Goal: Task Accomplishment & Management: Complete application form

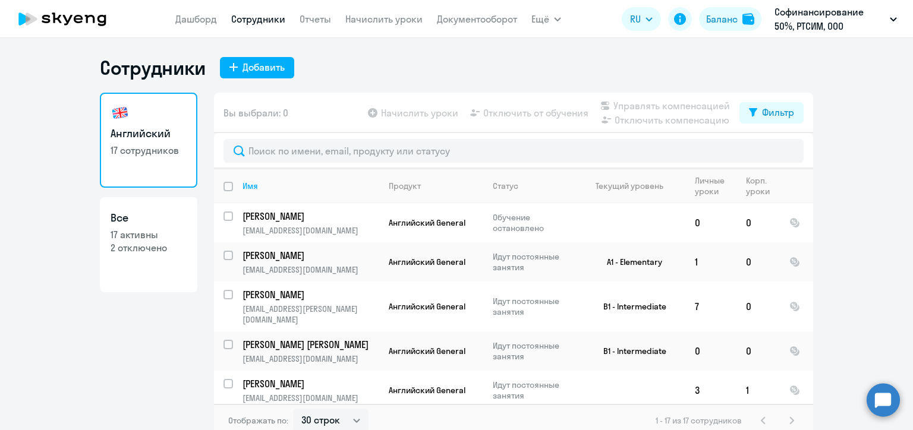
select select "30"
click at [248, 65] on div "Добавить" at bounding box center [263, 67] width 42 height 14
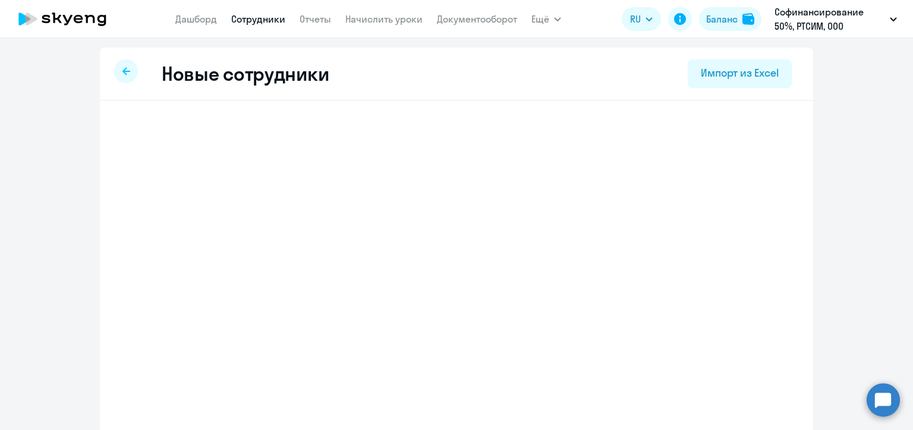
select select "english_adult_not_native_speaker"
select select "3"
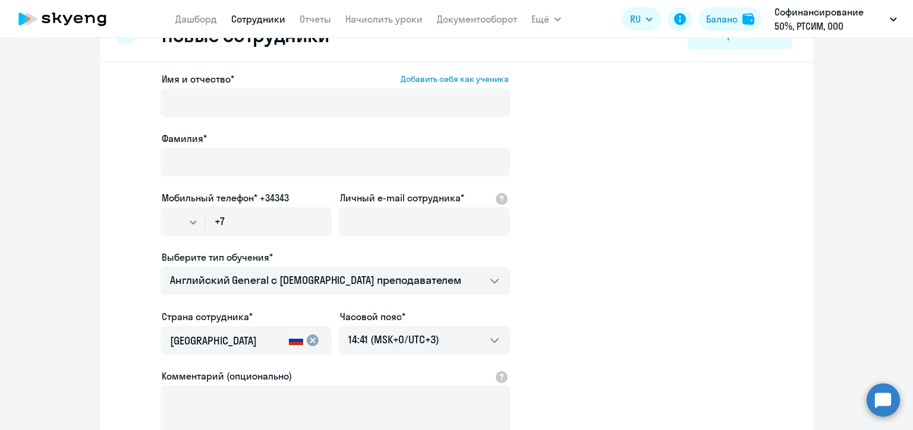
scroll to position [59, 0]
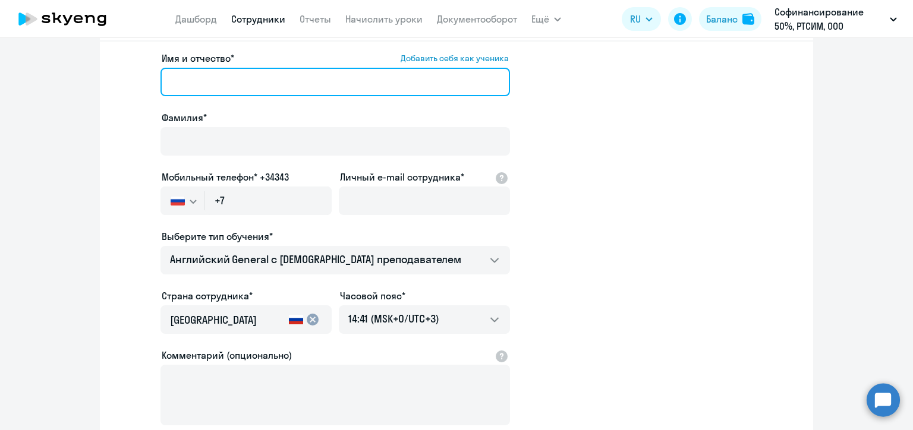
click at [255, 81] on input "Имя и отчество* Добавить себя как ученика" at bounding box center [334, 82] width 349 height 29
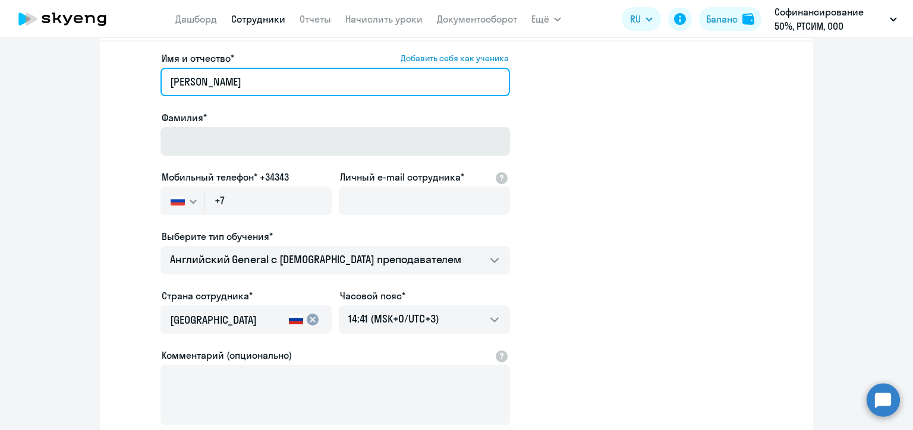
type input "[PERSON_NAME]"
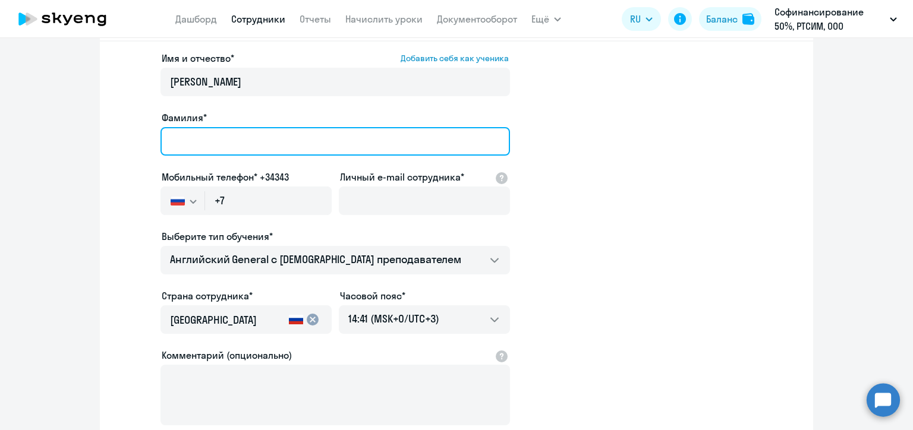
click at [236, 133] on input "Фамилия*" at bounding box center [334, 141] width 349 height 29
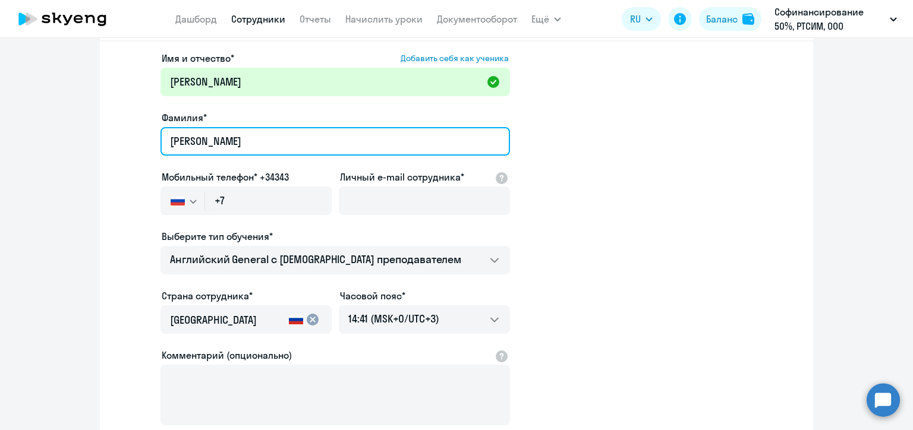
type input "[PERSON_NAME]"
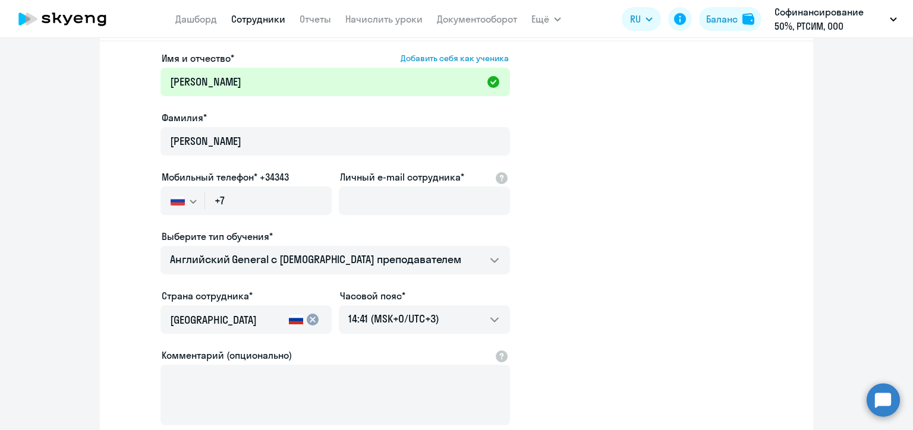
click at [101, 118] on div "Имя и отчество* Добавить себя как ученика [PERSON_NAME]* [PERSON_NAME] Мобильны…" at bounding box center [456, 303] width 713 height 522
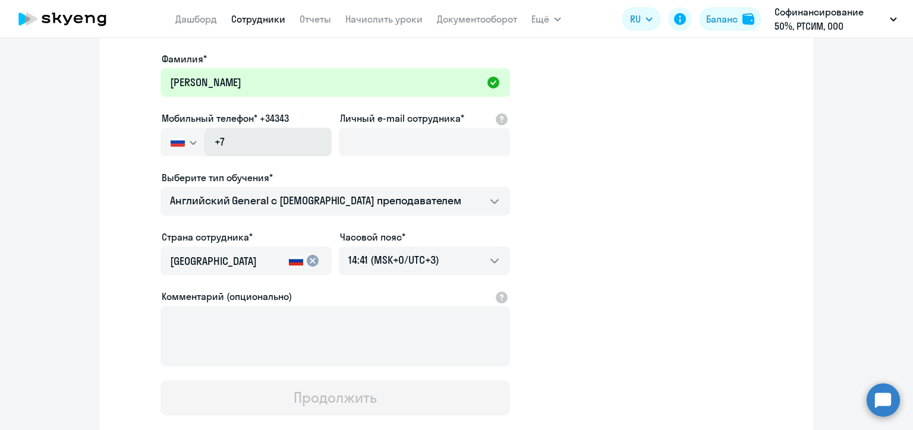
scroll to position [119, 0]
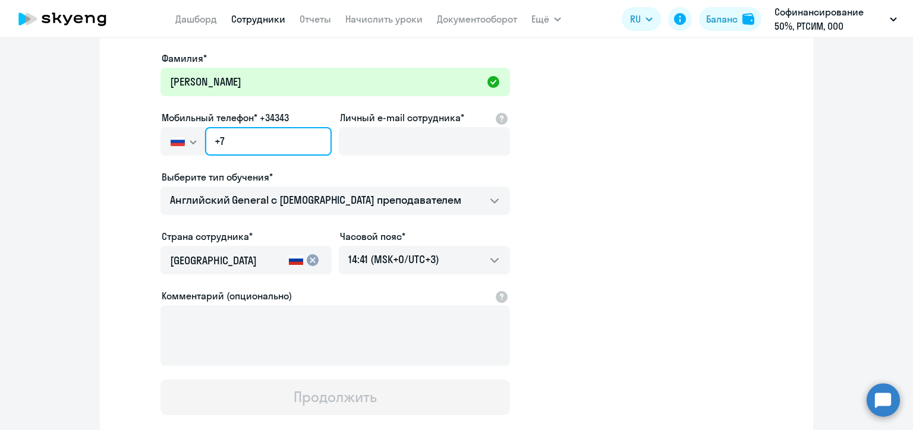
paste input "[PHONE_NUMBER]"
type input "[PHONE_NUMBER]"
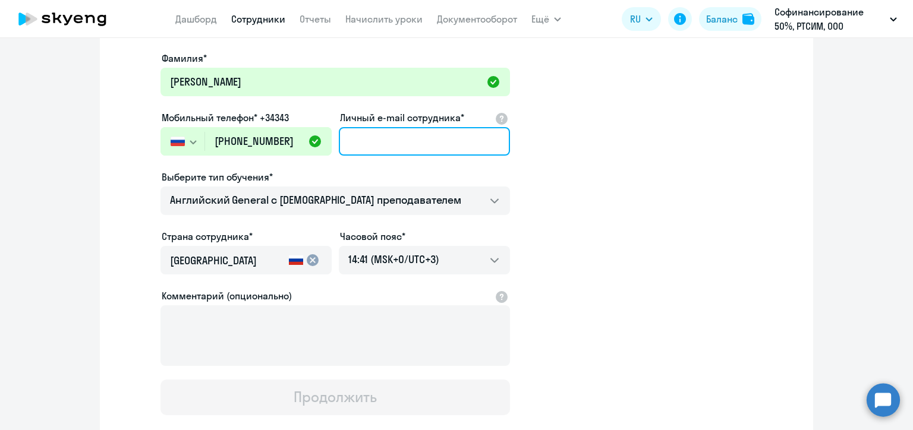
drag, startPoint x: 392, startPoint y: 146, endPoint x: 393, endPoint y: 152, distance: 6.1
click at [392, 146] on input "Личный e-mail сотрудника*" at bounding box center [424, 141] width 171 height 29
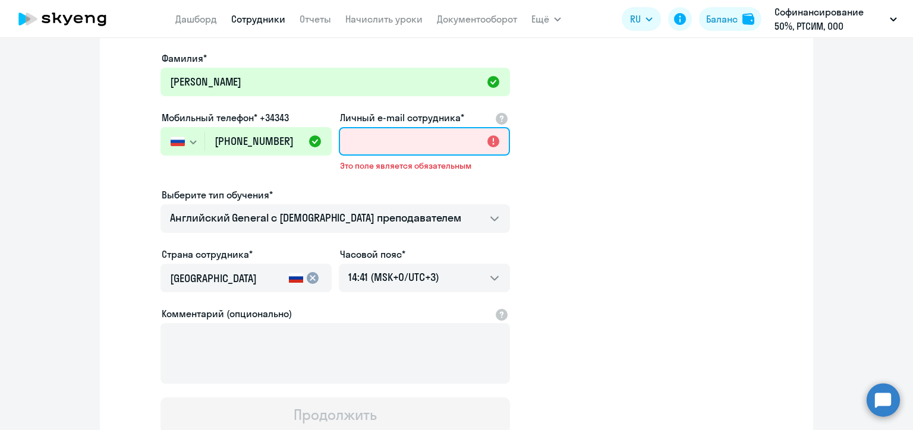
paste input "[EMAIL_ADDRESS][DOMAIN_NAME]"
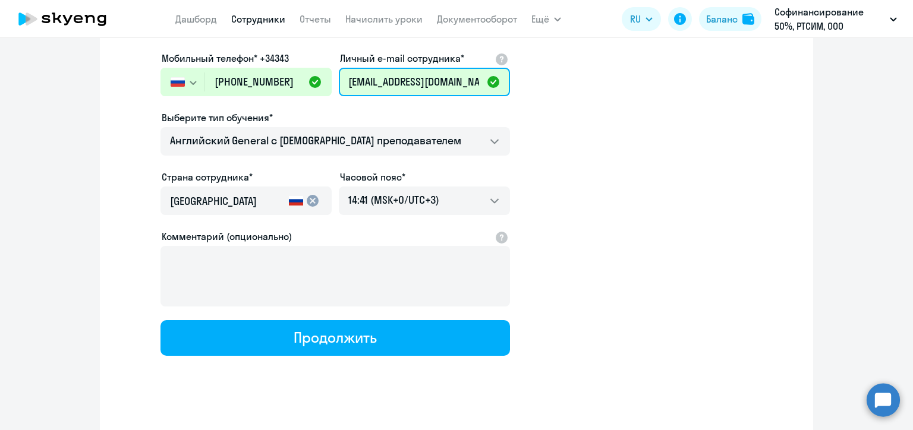
scroll to position [191, 0]
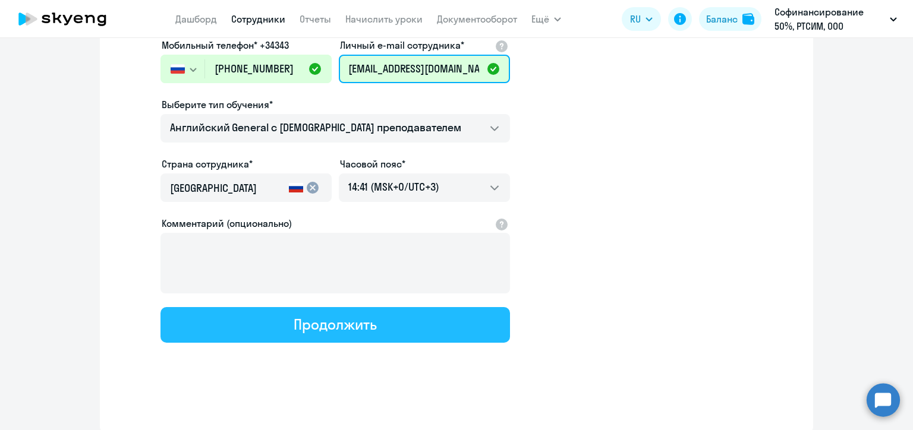
type input "[EMAIL_ADDRESS][DOMAIN_NAME]"
click at [283, 330] on button "Продолжить" at bounding box center [334, 325] width 349 height 36
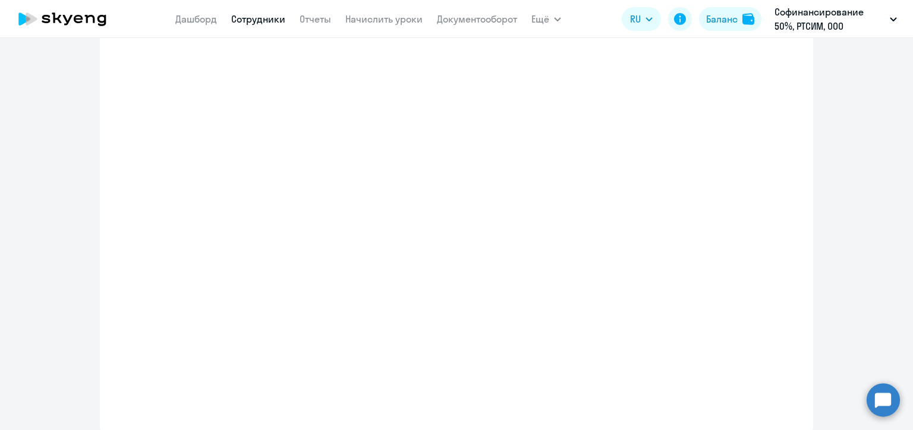
select select "english_adult_not_native_speaker"
select select "3"
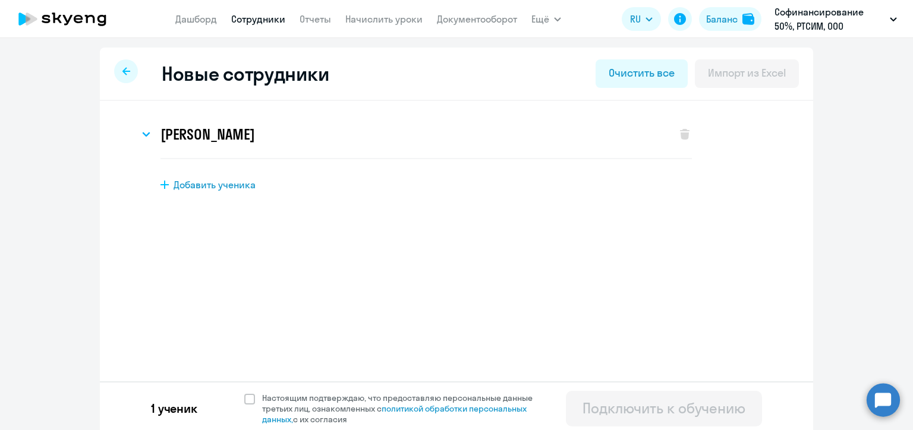
scroll to position [5, 0]
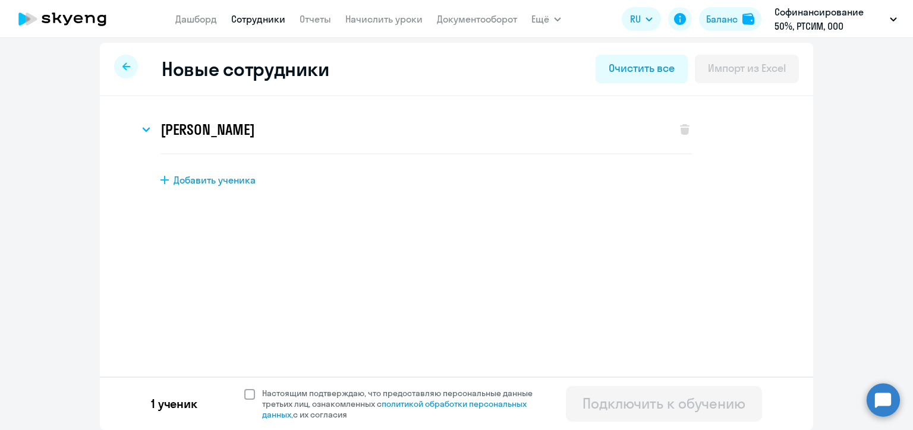
click at [247, 393] on span at bounding box center [249, 394] width 11 height 11
click at [244, 388] on input "Настоящим подтверждаю, что предоставляю персональные данные третьих лиц, ознако…" at bounding box center [244, 387] width 1 height 1
checkbox input "true"
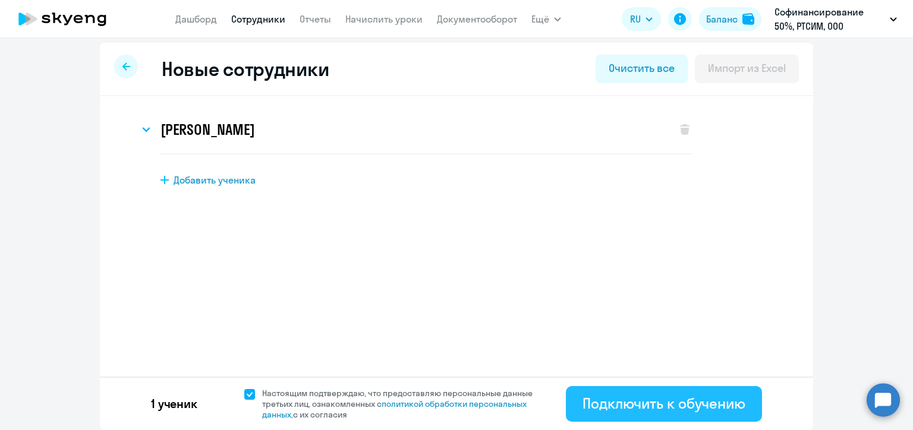
click at [687, 407] on div "Подключить к обучению" at bounding box center [663, 403] width 163 height 19
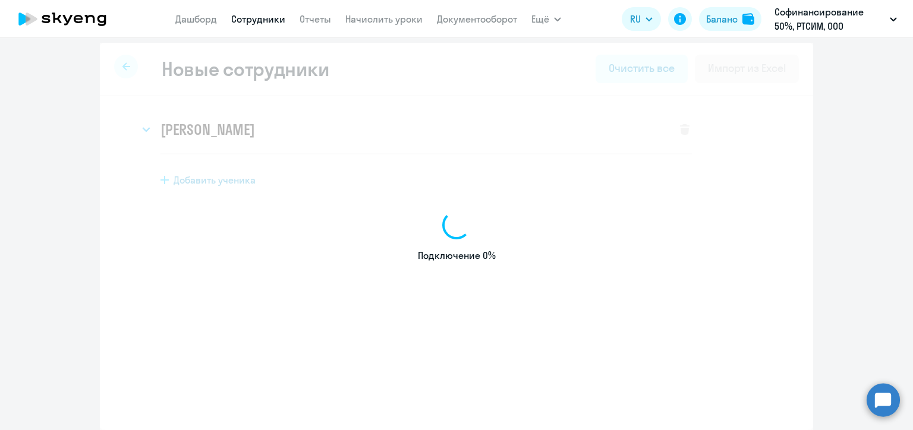
select select "english_adult_not_native_speaker"
select select "3"
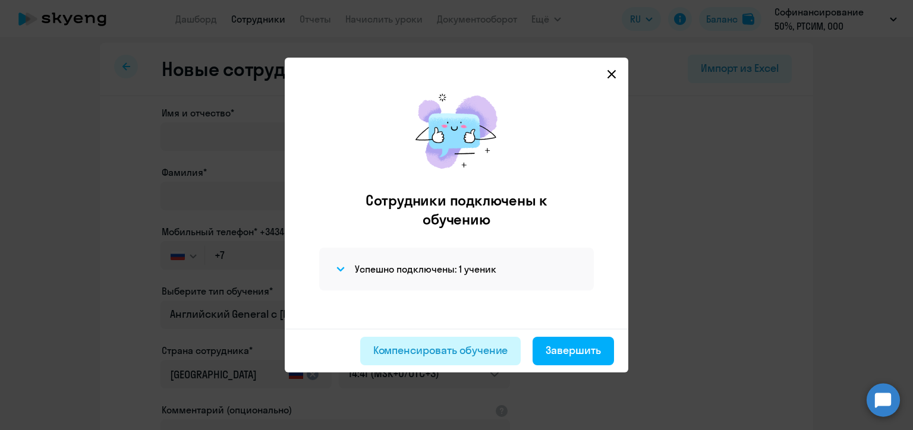
click at [504, 349] on div "Компенсировать обучение" at bounding box center [440, 350] width 135 height 15
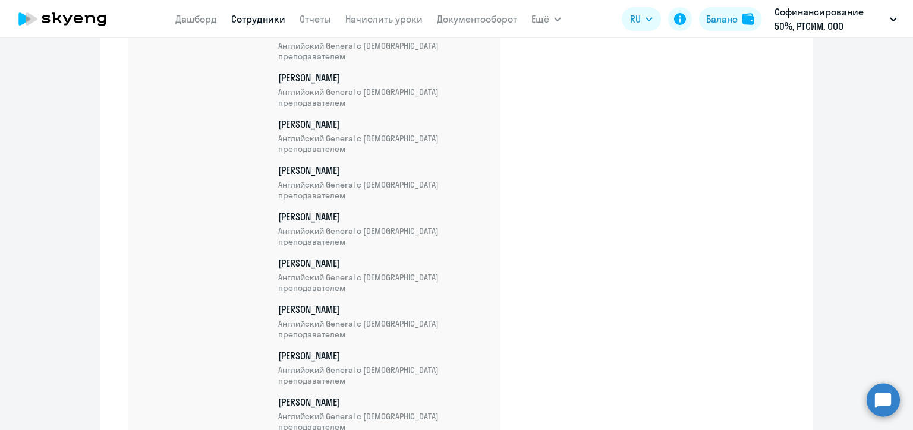
scroll to position [858, 0]
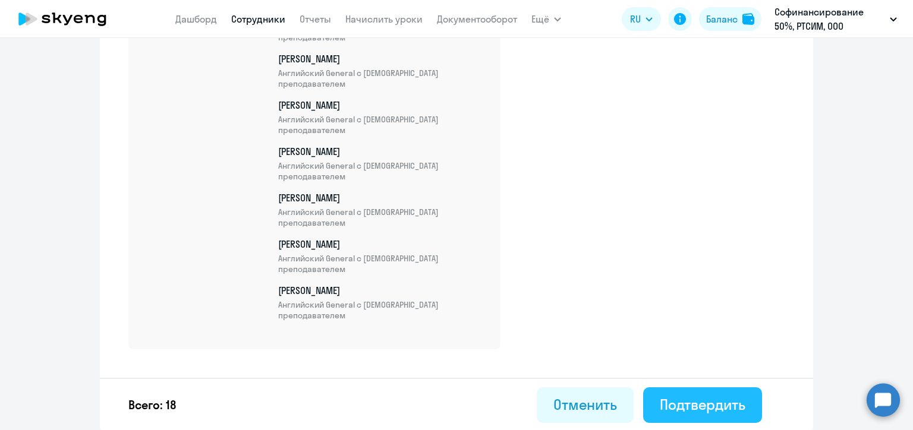
click at [682, 391] on button "Подтвердить" at bounding box center [702, 405] width 119 height 36
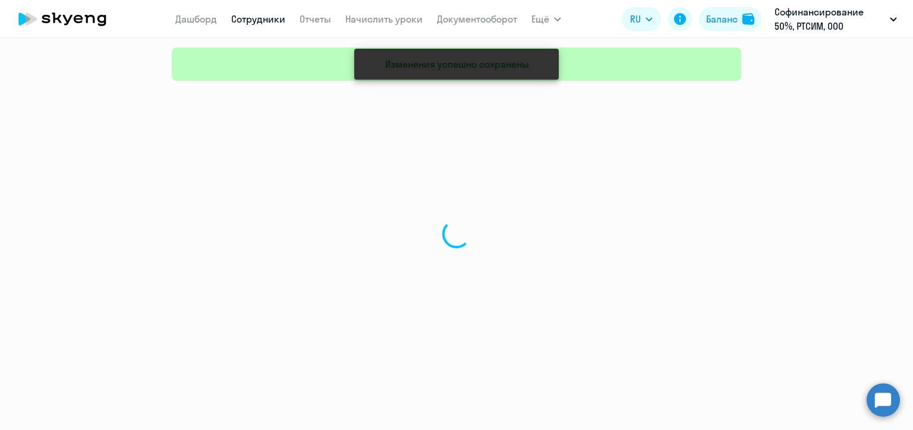
select select "30"
